Goal: Transaction & Acquisition: Purchase product/service

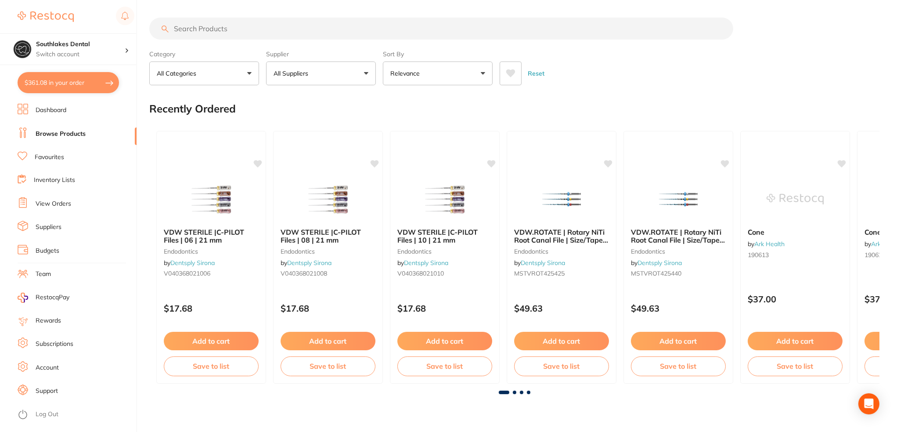
click at [61, 74] on button "$361.08 in your order" at bounding box center [68, 82] width 101 height 21
checkbox input "true"
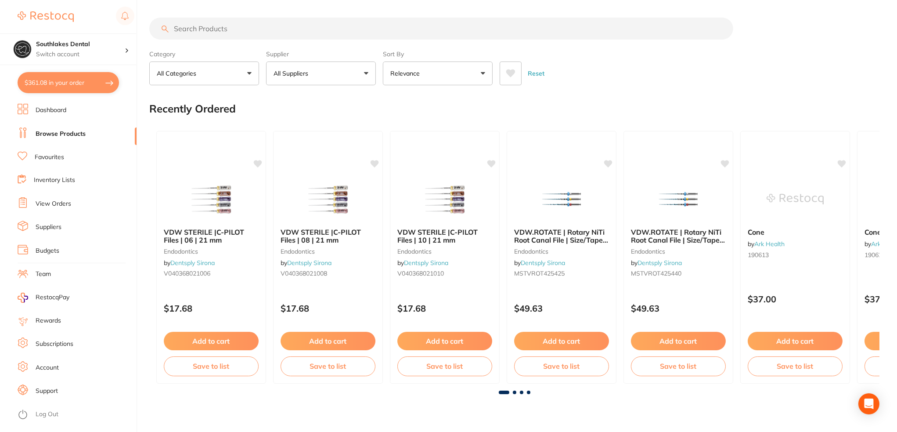
checkbox input "true"
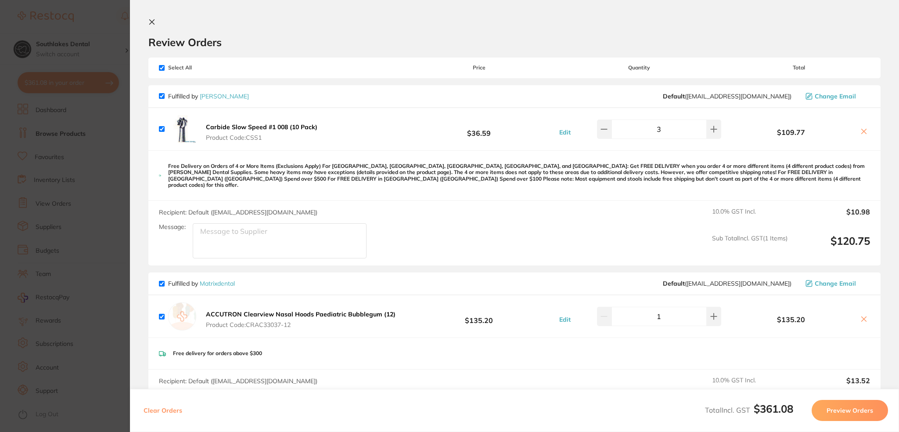
drag, startPoint x: 203, startPoint y: 303, endPoint x: 289, endPoint y: 305, distance: 86.5
click at [289, 310] on button "ACCUTRON Clearview Nasal Hoods Paediatric Bubblegum (12) Product Code: CRAC3303…" at bounding box center [300, 319] width 195 height 18
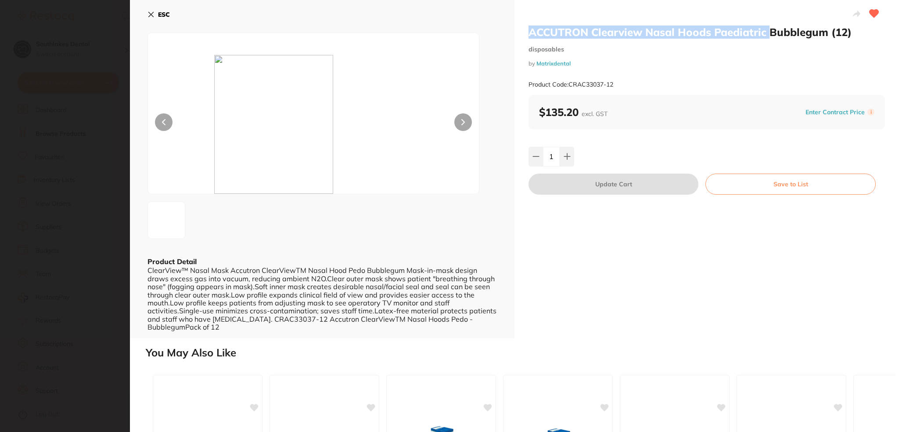
drag, startPoint x: 769, startPoint y: 35, endPoint x: 531, endPoint y: 29, distance: 237.6
click at [531, 29] on h2 "ACCUTRON Clearview Nasal Hoods Paediatric Bubblegum (12)" at bounding box center [707, 31] width 357 height 13
copy h2 "ACCUTRON Clearview Nasal Hoods Paediatric"
